Goal: Use online tool/utility: Utilize a website feature to perform a specific function

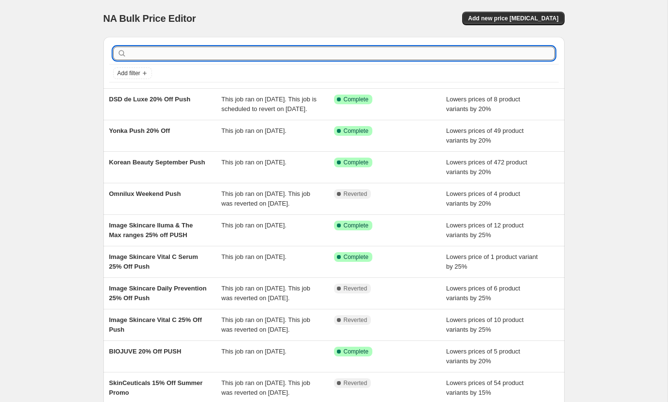
click at [247, 56] on input "text" at bounding box center [342, 54] width 426 height 14
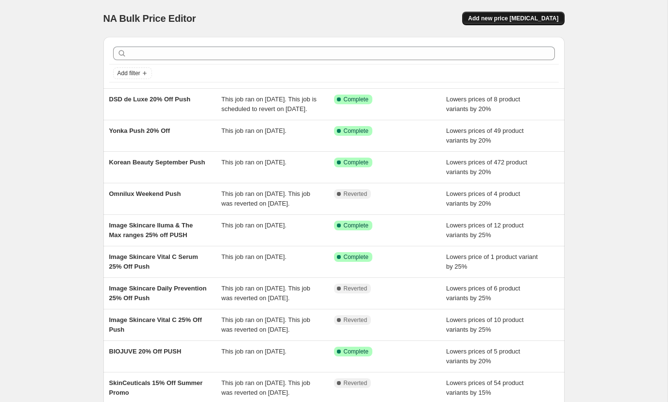
click at [487, 16] on span "Add new price [MEDICAL_DATA]" at bounding box center [513, 19] width 90 height 8
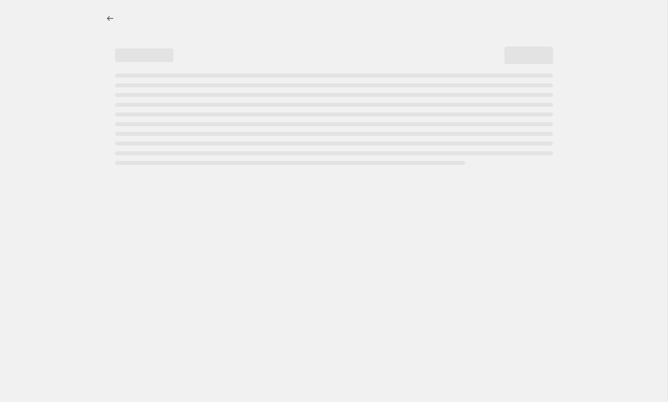
select select "percentage"
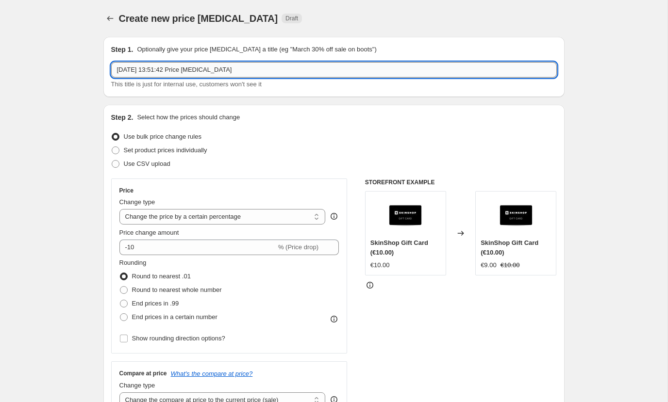
drag, startPoint x: 250, startPoint y: 68, endPoint x: 116, endPoint y: 66, distance: 134.0
click at [116, 66] on input "[DATE] 13:51:42 Price [MEDICAL_DATA]" at bounding box center [333, 70] width 445 height 16
type input "Olalpex Sell Through 20%"
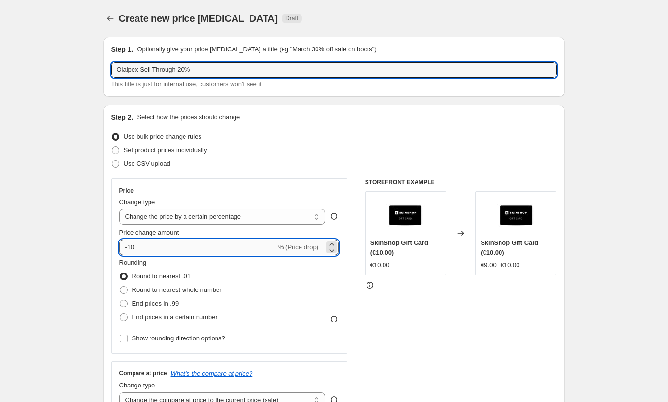
click at [142, 244] on input "-10" at bounding box center [197, 248] width 157 height 16
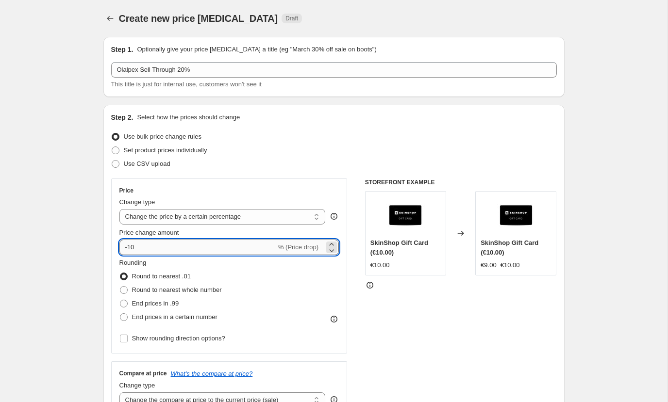
type input "-1"
type input "-20"
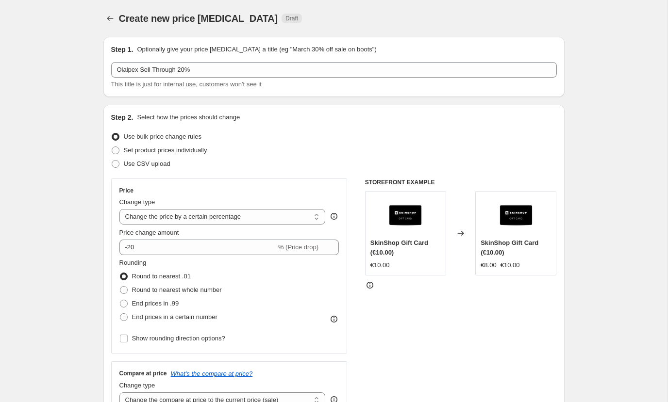
click at [105, 250] on div "Step 2. Select how the prices should change Use bulk price change rules Set pro…" at bounding box center [333, 275] width 461 height 341
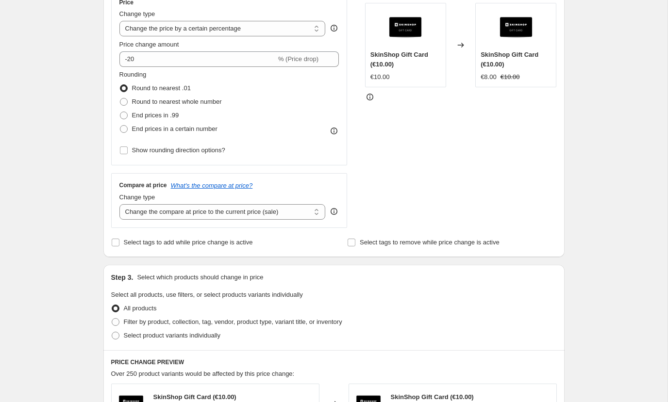
scroll to position [207, 0]
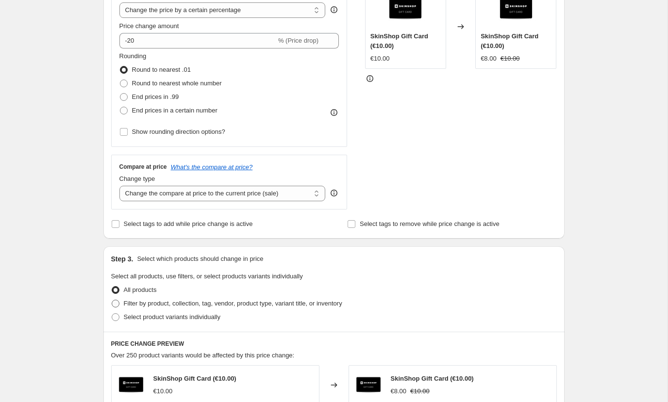
click at [137, 301] on span "Filter by product, collection, tag, vendor, product type, variant title, or inv…" at bounding box center [233, 303] width 218 height 7
click at [112, 300] on input "Filter by product, collection, tag, vendor, product type, variant title, or inv…" at bounding box center [112, 300] width 0 height 0
radio input "true"
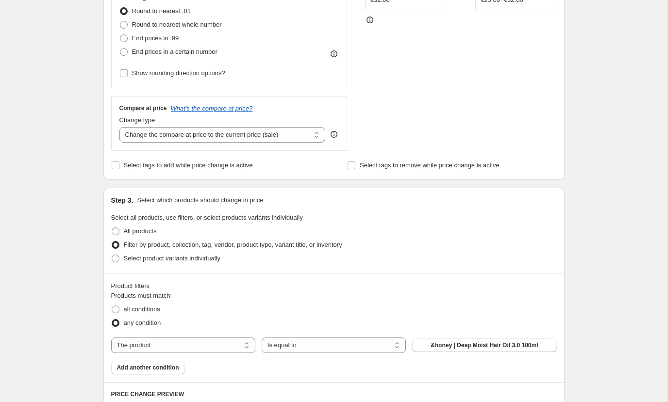
scroll to position [403, 0]
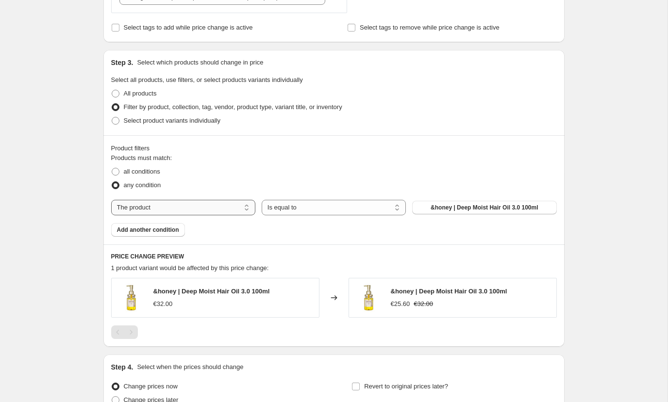
click at [221, 211] on select "The product The product's collection The product's tag The product's vendor The…" at bounding box center [183, 208] width 144 height 16
select select "collection"
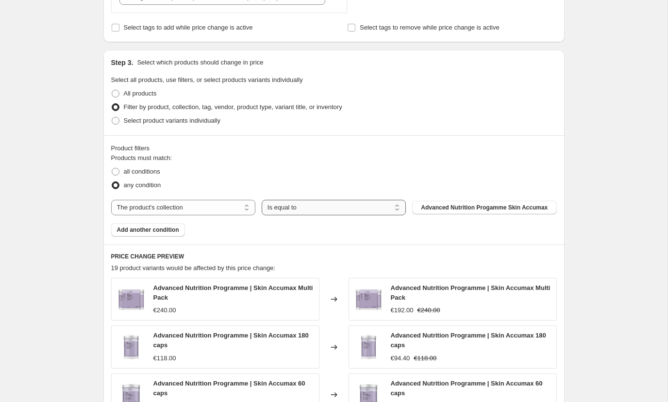
click at [302, 208] on select "Is equal to Is not equal to" at bounding box center [334, 208] width 144 height 16
click at [262, 200] on select "Is equal to Is not equal to" at bounding box center [334, 208] width 144 height 16
click at [426, 208] on span "Advanced Nutrition Progamme Skin Accumax" at bounding box center [484, 208] width 127 height 8
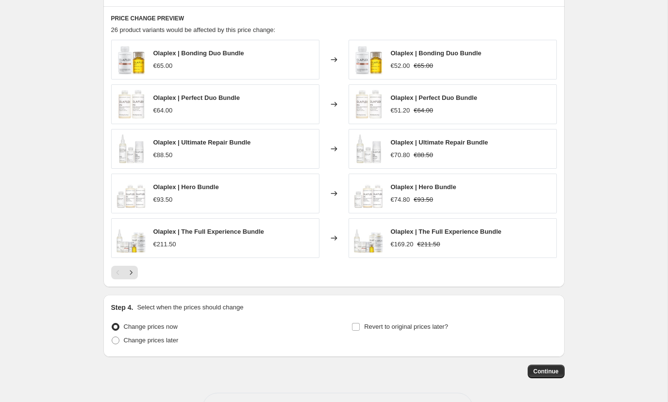
scroll to position [640, 0]
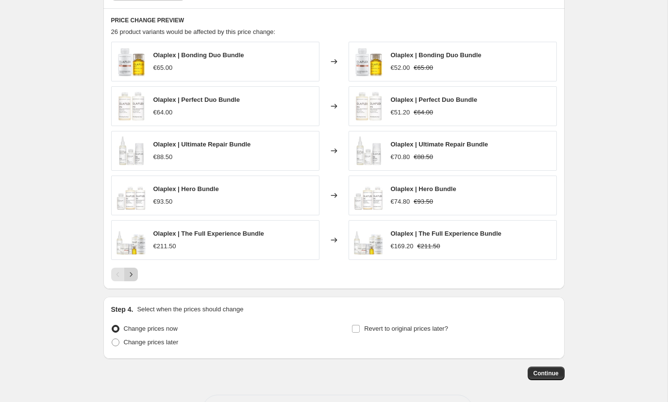
click at [133, 273] on icon "Next" at bounding box center [131, 275] width 10 height 10
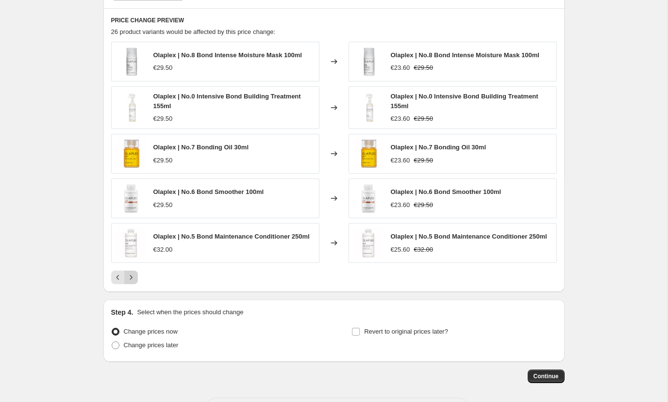
click at [131, 278] on icon "Next" at bounding box center [131, 278] width 10 height 10
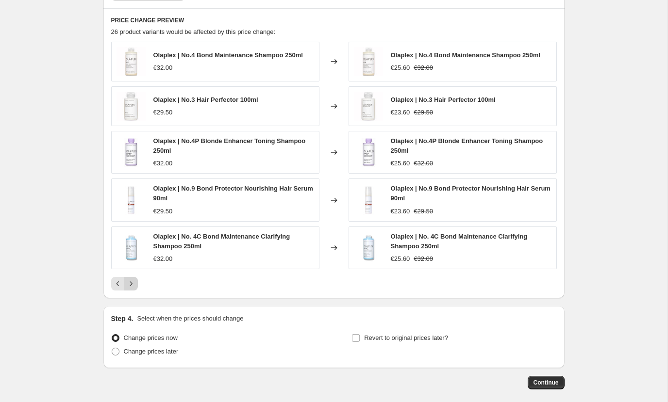
click at [131, 287] on icon "Next" at bounding box center [131, 284] width 10 height 10
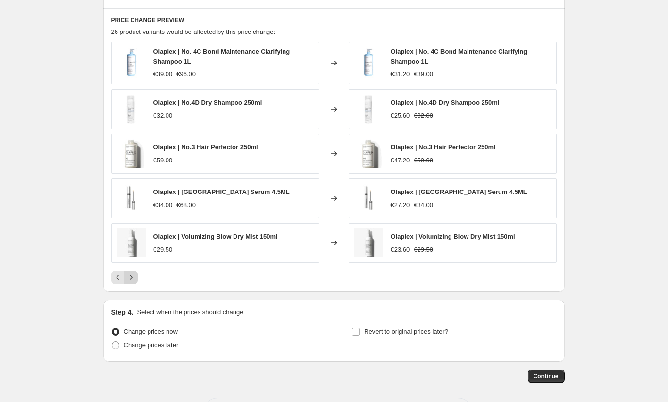
scroll to position [454, 0]
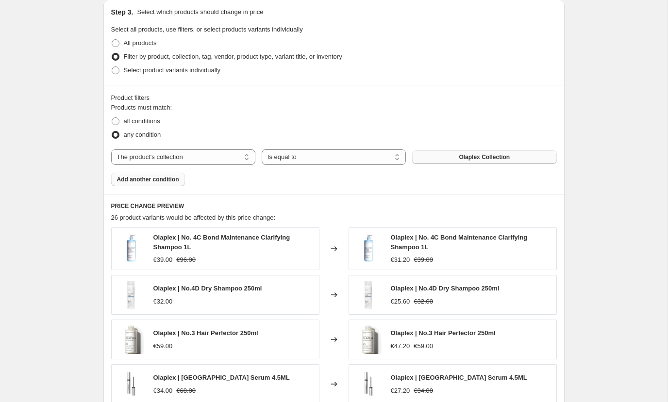
click at [178, 181] on span "Add another condition" at bounding box center [148, 180] width 62 height 8
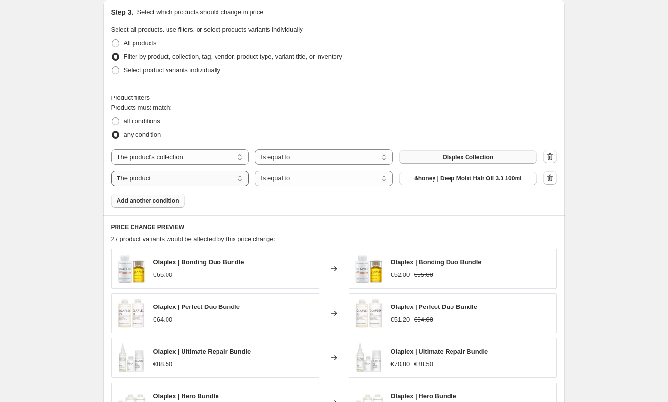
click at [177, 176] on select "The product The product's collection The product's tag The product's vendor The…" at bounding box center [180, 179] width 138 height 16
select select "product_status"
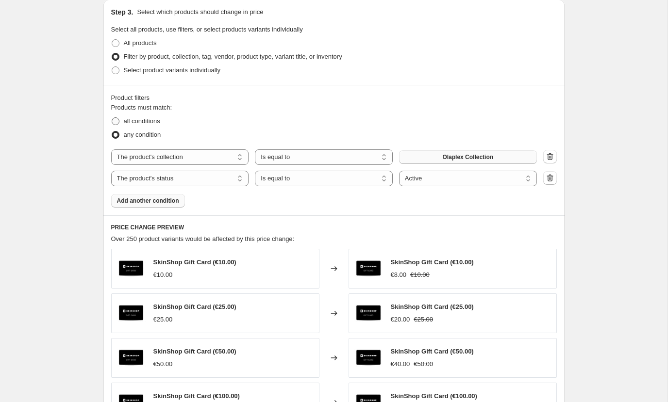
click at [141, 121] on span "all conditions" at bounding box center [142, 120] width 36 height 7
click at [112, 118] on input "all conditions" at bounding box center [112, 117] width 0 height 0
radio input "true"
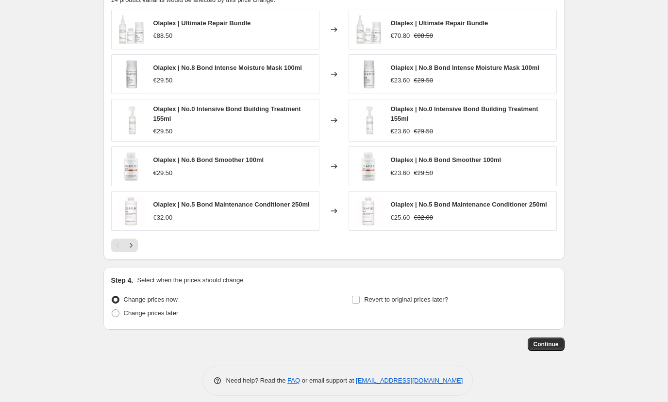
scroll to position [704, 0]
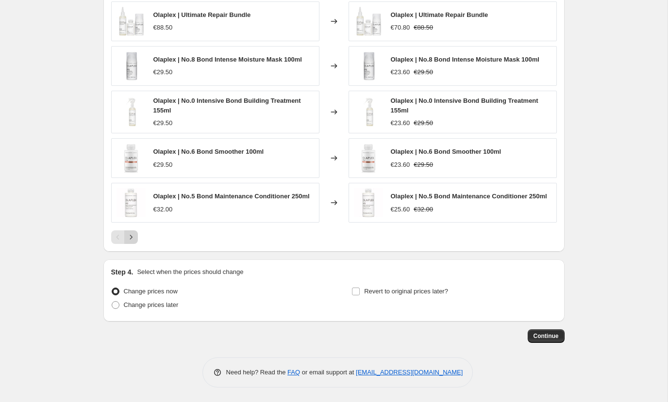
click at [133, 241] on icon "Next" at bounding box center [131, 237] width 10 height 10
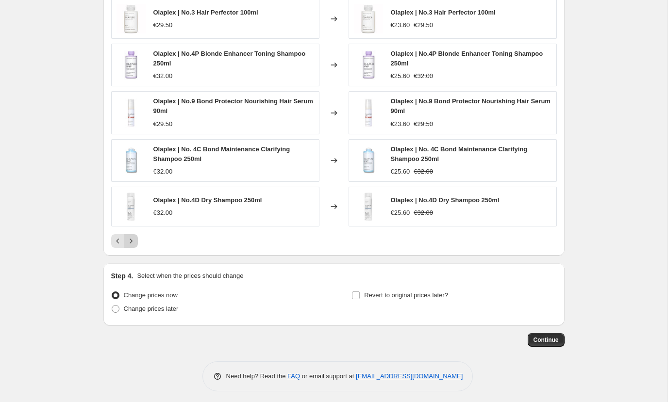
click at [133, 242] on icon "Next" at bounding box center [131, 241] width 10 height 10
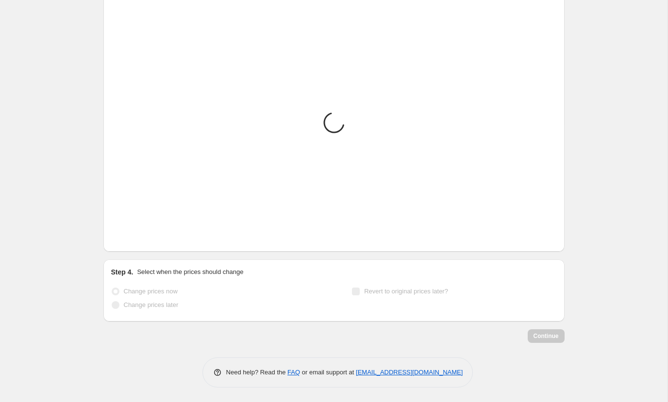
scroll to position [657, 0]
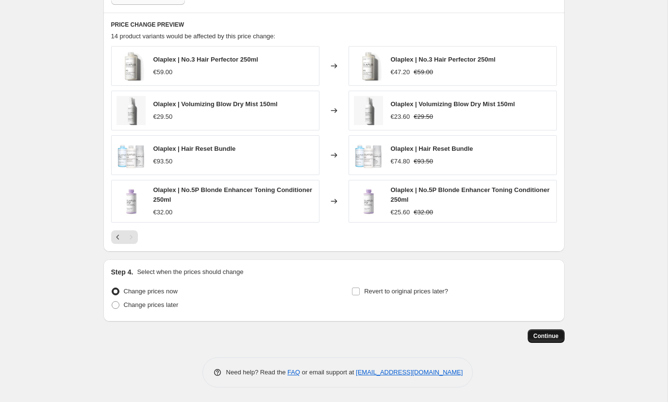
click at [554, 338] on span "Continue" at bounding box center [545, 336] width 25 height 8
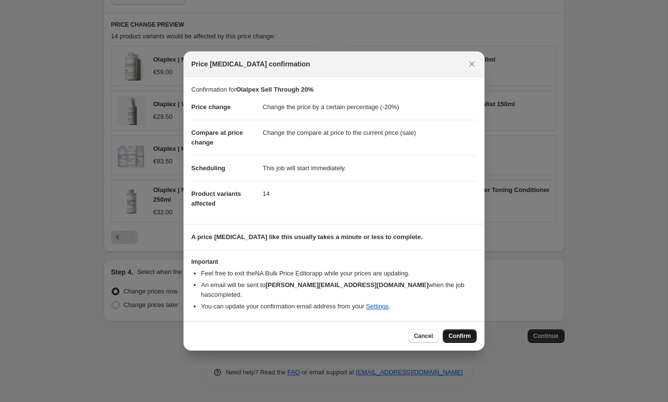
click at [460, 332] on span "Confirm" at bounding box center [459, 336] width 22 height 8
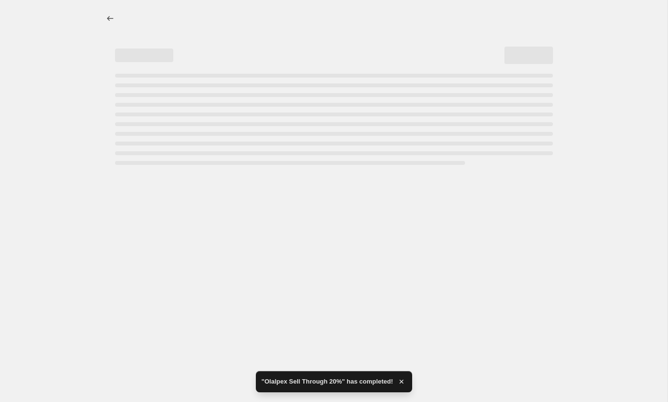
select select "percentage"
select select "collection"
select select "product_status"
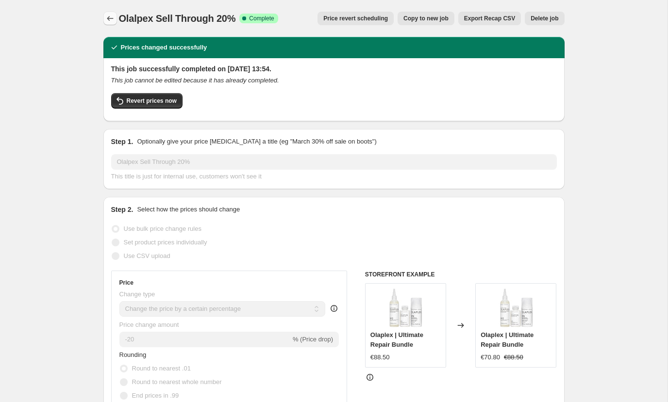
click at [107, 16] on icon "Price change jobs" at bounding box center [110, 19] width 10 height 10
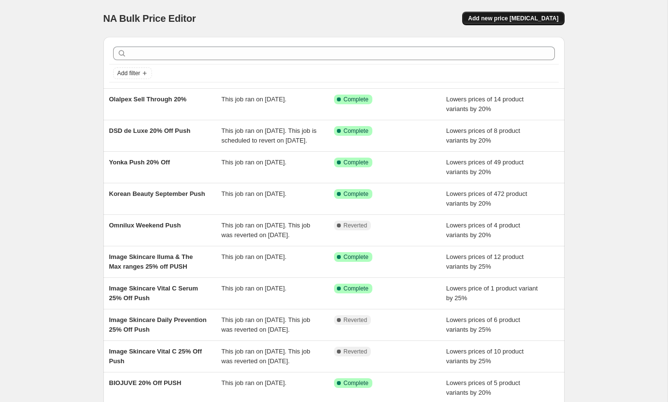
click at [493, 20] on span "Add new price [MEDICAL_DATA]" at bounding box center [513, 19] width 90 height 8
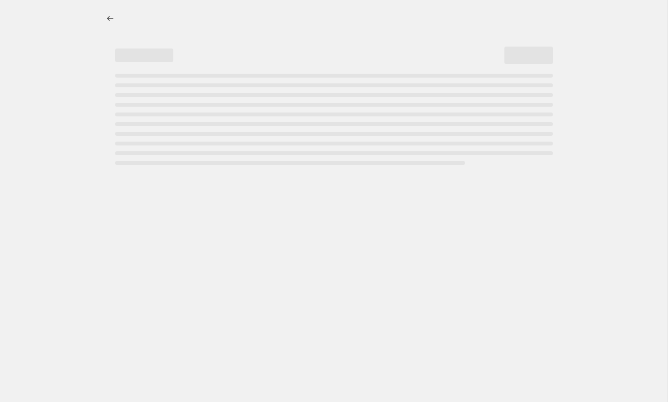
select select "percentage"
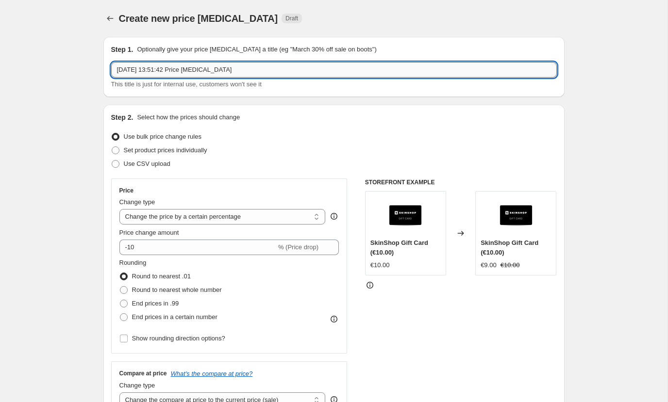
drag, startPoint x: 239, startPoint y: 67, endPoint x: 113, endPoint y: 67, distance: 125.7
click at [113, 67] on input "[DATE] 13:51:42 Price [MEDICAL_DATA]" at bounding box center [333, 70] width 445 height 16
type input "R&Co Sell Through 20%"
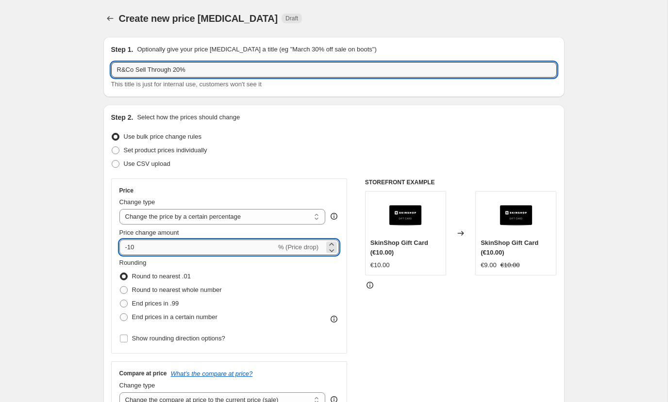
click at [139, 247] on input "-10" at bounding box center [197, 248] width 157 height 16
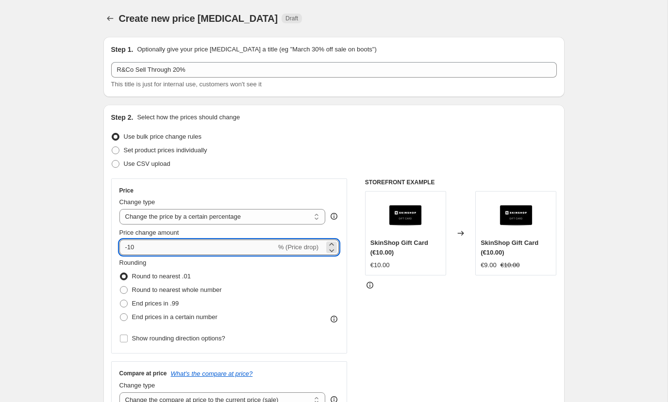
type input "-1"
type input "-20"
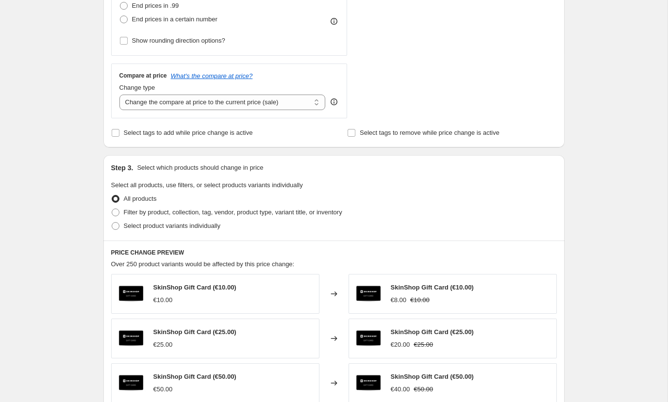
scroll to position [299, 0]
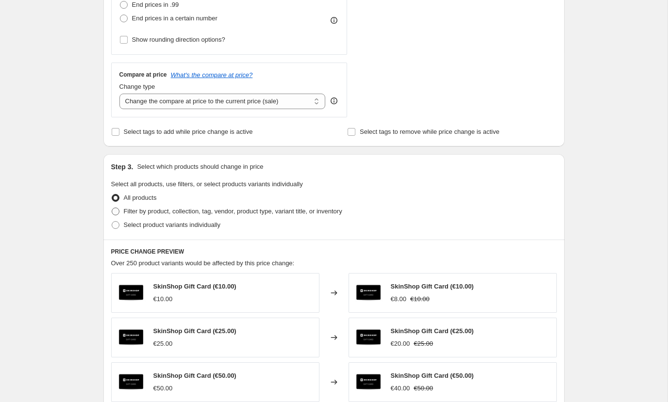
click at [134, 215] on span "Filter by product, collection, tag, vendor, product type, variant title, or inv…" at bounding box center [233, 212] width 218 height 10
click at [112, 208] on input "Filter by product, collection, tag, vendor, product type, variant title, or inv…" at bounding box center [112, 208] width 0 height 0
radio input "true"
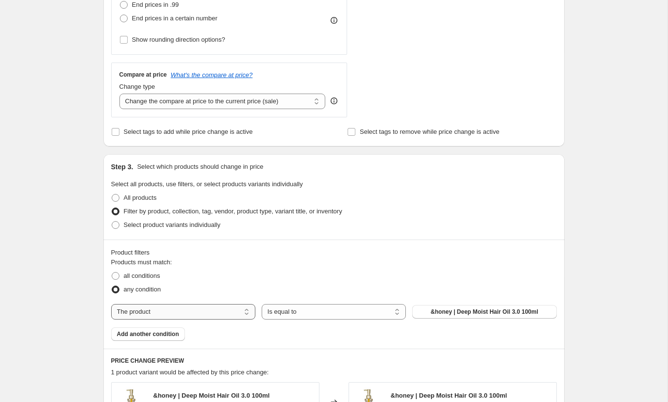
click at [218, 311] on select "The product The product's collection The product's tag The product's vendor The…" at bounding box center [183, 312] width 144 height 16
select select "collection"
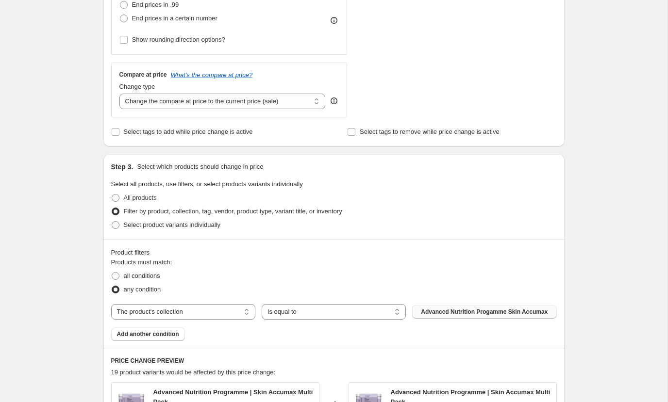
click at [441, 313] on span "Advanced Nutrition Progamme Skin Accumax" at bounding box center [484, 312] width 127 height 8
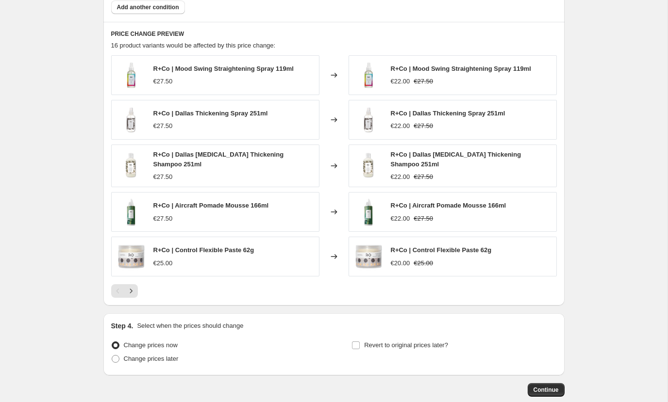
scroll to position [677, 0]
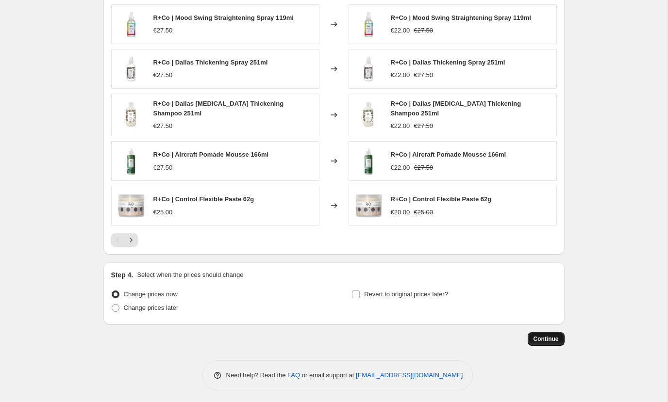
click at [539, 337] on span "Continue" at bounding box center [545, 339] width 25 height 8
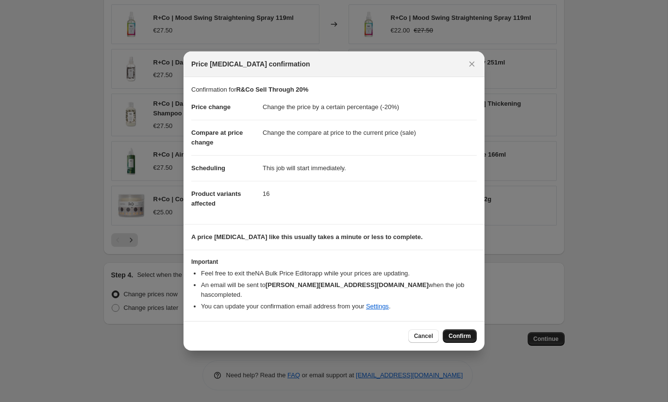
click at [466, 330] on button "Confirm" at bounding box center [460, 337] width 34 height 14
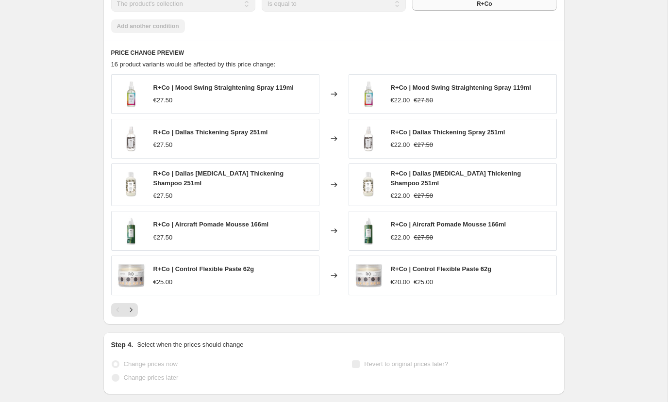
scroll to position [702, 0]
